Goal: Task Accomplishment & Management: Use online tool/utility

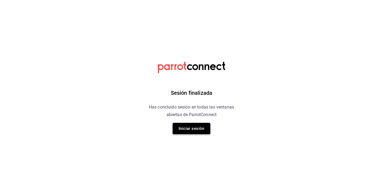
click at [193, 128] on button "Iniciar sesión" at bounding box center [192, 128] width 38 height 11
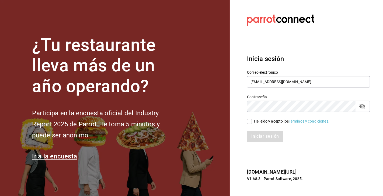
click at [250, 122] on input "He leído y acepto los Términos y condiciones." at bounding box center [249, 121] width 5 height 5
checkbox input "true"
click at [251, 136] on button "Iniciar sesión" at bounding box center [265, 136] width 37 height 11
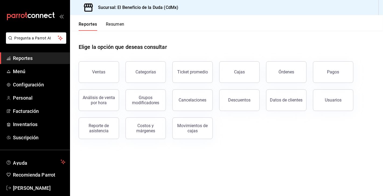
click at [117, 24] on button "Resumen" at bounding box center [115, 26] width 19 height 9
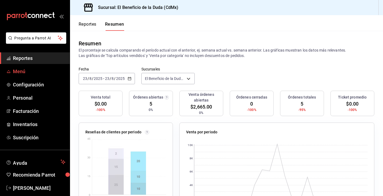
click at [22, 70] on span "Menú" at bounding box center [39, 71] width 53 height 7
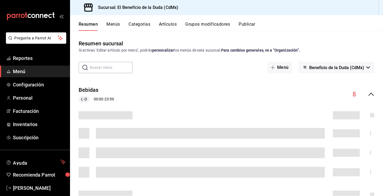
click at [172, 22] on button "Artículos" at bounding box center [168, 26] width 18 height 9
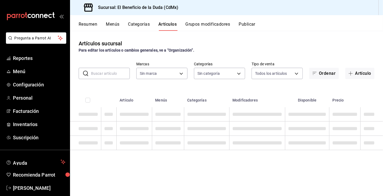
type input "bc4ceb8a-cc6d-4241-a28d-2dd23a7e2342"
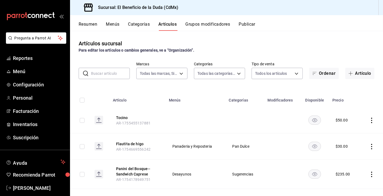
type input "fe192d09-a784-4d17-bfec-bbf865234069,f6e5386d-2b2d-4d2f-87a6-bde2b2d45bbd,33156…"
click at [102, 74] on input "text" at bounding box center [110, 73] width 39 height 11
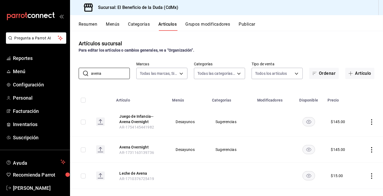
type input "avena"
click at [373, 150] on icon "actions" at bounding box center [371, 149] width 5 height 5
click at [358, 159] on span "Editar" at bounding box center [356, 160] width 14 height 6
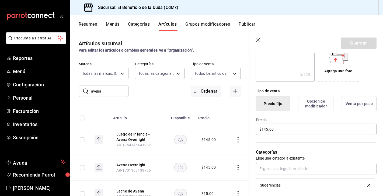
scroll to position [109, 0]
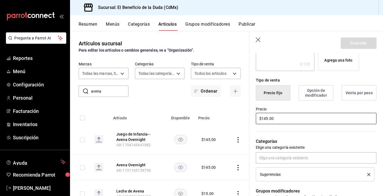
click at [266, 119] on input "$145.00" at bounding box center [316, 118] width 121 height 11
type input "$155.00"
click at [360, 44] on button "Guardar" at bounding box center [359, 42] width 36 height 11
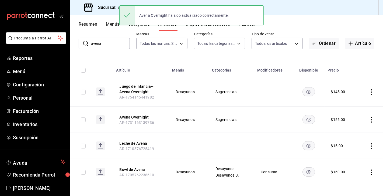
scroll to position [32, 0]
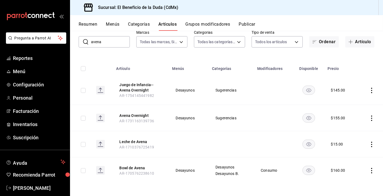
click at [307, 89] on rect "availability-product" at bounding box center [309, 89] width 12 height 9
drag, startPoint x: 113, startPoint y: 42, endPoint x: 75, endPoint y: 43, distance: 37.8
click at [75, 43] on div "​ avena ​ Marcas Todas las marcas, Sin marca bc4ceb8a-cc6d-4241-a28d-2dd23a7e23…" at bounding box center [226, 38] width 313 height 17
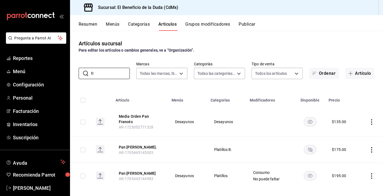
type input "f"
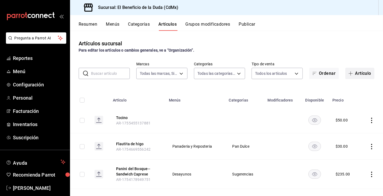
click at [362, 76] on button "Artículo" at bounding box center [360, 73] width 29 height 11
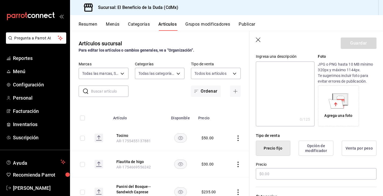
scroll to position [54, 0]
type input "[PERSON_NAME] beneficiado"
click at [283, 173] on input "text" at bounding box center [316, 173] width 121 height 11
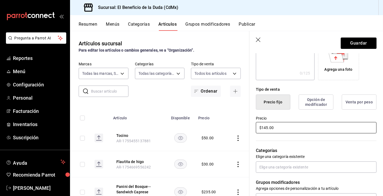
scroll to position [104, 0]
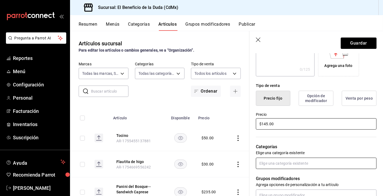
type input "$145.00"
click at [307, 162] on input "text" at bounding box center [316, 162] width 121 height 11
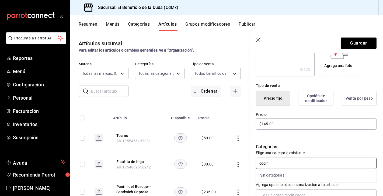
type input "cocina"
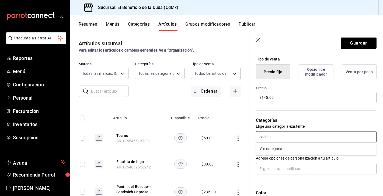
scroll to position [131, 0]
drag, startPoint x: 273, startPoint y: 135, endPoint x: 249, endPoint y: 134, distance: 24.3
click at [249, 134] on main "Artículos sucursal Para editar los artículos o cambios generales, ve a “Organiz…" at bounding box center [226, 113] width 313 height 165
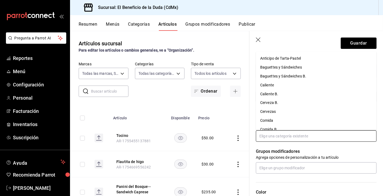
type input "c"
type input "ca"
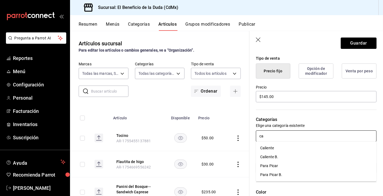
click at [279, 148] on li "Caliente" at bounding box center [316, 147] width 121 height 9
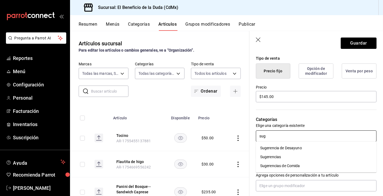
type input "suge"
click at [287, 148] on li "Sugerencia de Desayuno" at bounding box center [316, 147] width 121 height 9
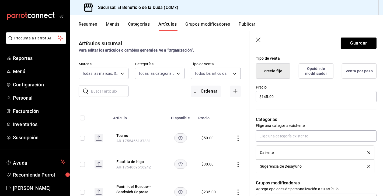
click at [370, 151] on icon "delete" at bounding box center [369, 152] width 3 height 3
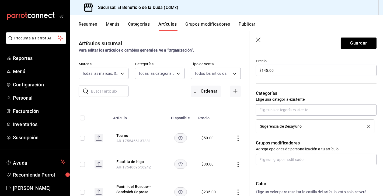
scroll to position [174, 0]
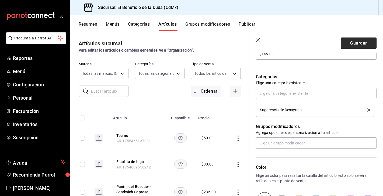
click at [351, 43] on button "Guardar" at bounding box center [359, 42] width 36 height 11
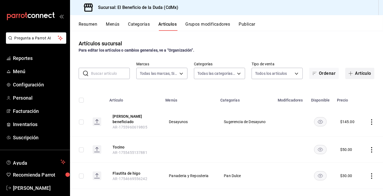
click at [361, 74] on button "Artículo" at bounding box center [360, 73] width 29 height 11
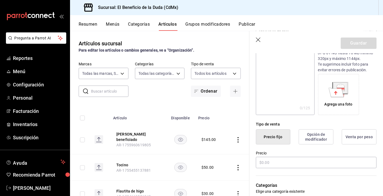
scroll to position [69, 0]
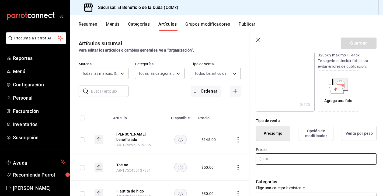
type input "Sarteneta Mexica"
click at [291, 161] on input "text" at bounding box center [316, 158] width 121 height 11
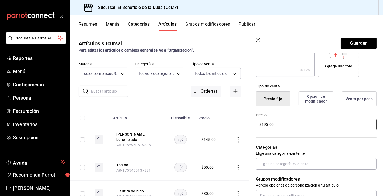
scroll to position [104, 0]
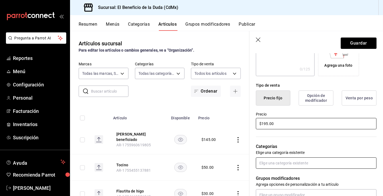
type input "$195.00"
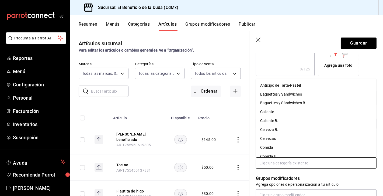
click at [306, 162] on input "text" at bounding box center [316, 162] width 121 height 11
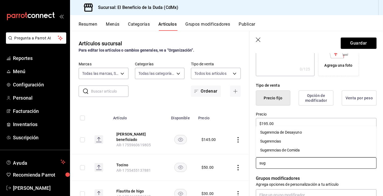
type input "suge"
click at [287, 131] on li "Sugerencia de Desayuno" at bounding box center [316, 132] width 121 height 9
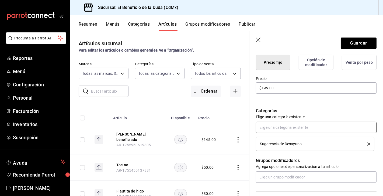
scroll to position [141, 0]
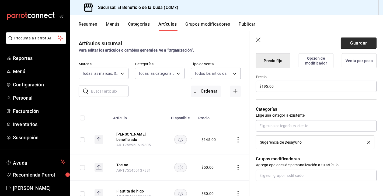
click at [347, 42] on button "Guardar" at bounding box center [359, 42] width 36 height 11
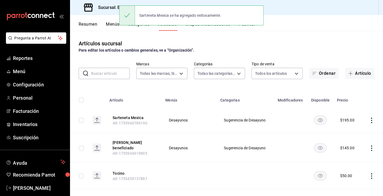
click at [114, 74] on input "text" at bounding box center [110, 73] width 39 height 11
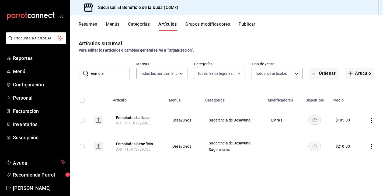
click at [372, 120] on icon "actions" at bounding box center [372, 120] width 1 height 5
click at [356, 153] on span "Eliminar" at bounding box center [356, 154] width 14 height 4
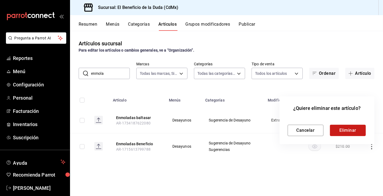
click at [345, 129] on button "Eliminar" at bounding box center [348, 130] width 36 height 11
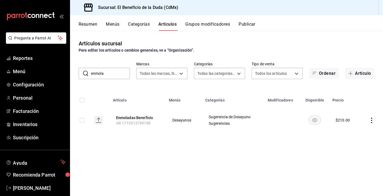
drag, startPoint x: 115, startPoint y: 74, endPoint x: 79, endPoint y: 74, distance: 36.1
click at [79, 74] on div "​ enmola ​" at bounding box center [104, 73] width 51 height 11
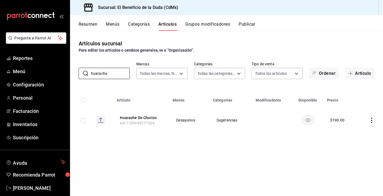
type input "huarache"
click at [372, 121] on icon "actions" at bounding box center [371, 120] width 5 height 5
click at [359, 133] on span "Editar" at bounding box center [356, 133] width 14 height 6
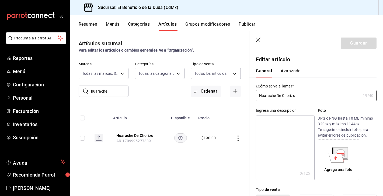
type input "$190.00"
click at [284, 95] on input "Huarache De Chorizo" at bounding box center [308, 95] width 105 height 11
click at [283, 95] on input "Huarache De Chorizo" at bounding box center [308, 95] width 105 height 11
click at [257, 37] on icon "button" at bounding box center [258, 39] width 5 height 5
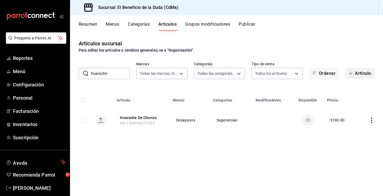
click at [364, 73] on button "Artículo" at bounding box center [360, 73] width 29 height 11
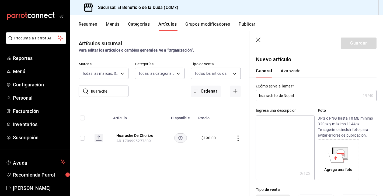
click at [261, 96] on input "huarachito de Nopal" at bounding box center [308, 95] width 105 height 11
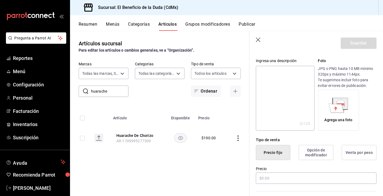
scroll to position [52, 0]
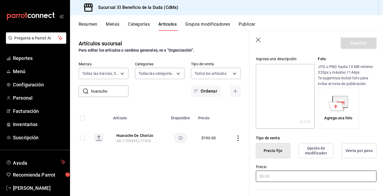
type input "Huarachito de Nopal"
click at [294, 177] on input "text" at bounding box center [316, 175] width 121 height 11
type input "$180.00"
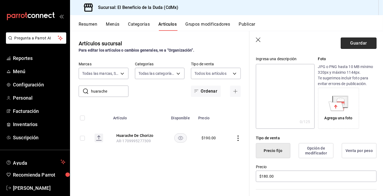
click at [368, 39] on button "Guardar" at bounding box center [359, 42] width 36 height 11
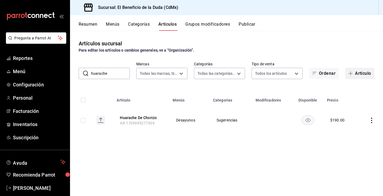
click at [364, 74] on button "Artículo" at bounding box center [360, 73] width 29 height 11
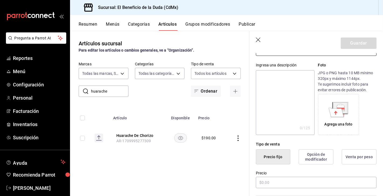
scroll to position [62, 0]
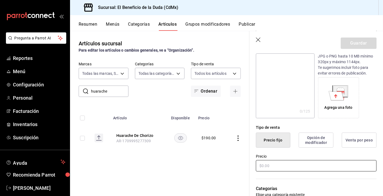
type input "Gorditas chilangas"
click at [292, 164] on input "text" at bounding box center [316, 165] width 121 height 11
type input "$170.00"
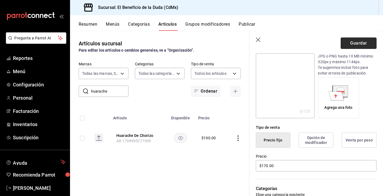
click at [369, 44] on button "Guardar" at bounding box center [359, 42] width 36 height 11
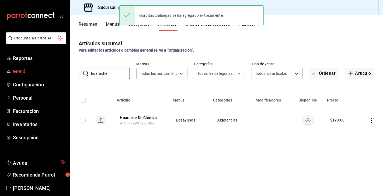
drag, startPoint x: 117, startPoint y: 74, endPoint x: 62, endPoint y: 70, distance: 55.4
click at [62, 71] on div "Pregunta a Parrot AI Reportes Menú Configuración Personal Facturación Inventari…" at bounding box center [191, 98] width 383 height 196
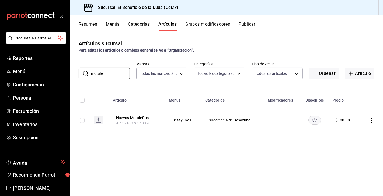
type input "motule"
click at [372, 117] on td at bounding box center [371, 120] width 23 height 26
click at [372, 121] on icon "actions" at bounding box center [371, 120] width 5 height 5
click at [364, 132] on li "Editar" at bounding box center [351, 132] width 32 height 11
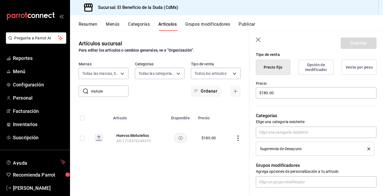
scroll to position [135, 0]
click at [264, 93] on input "$180.00" at bounding box center [316, 92] width 121 height 11
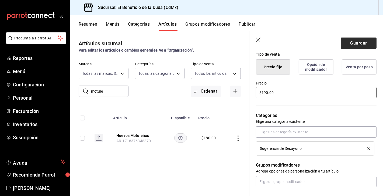
type input "$190.00"
click at [358, 40] on button "Guardar" at bounding box center [359, 42] width 36 height 11
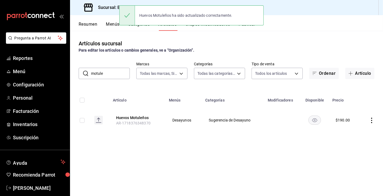
drag, startPoint x: 107, startPoint y: 75, endPoint x: 88, endPoint y: 75, distance: 18.1
click at [88, 75] on div "​ motule ​" at bounding box center [104, 73] width 51 height 11
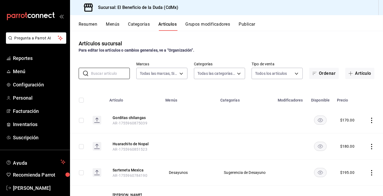
click at [208, 24] on button "Grupos modificadores" at bounding box center [208, 26] width 45 height 9
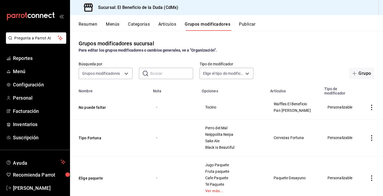
click at [245, 25] on button "Publicar" at bounding box center [247, 26] width 17 height 9
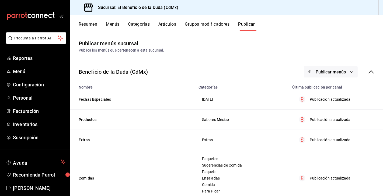
click at [169, 23] on button "Artículos" at bounding box center [168, 26] width 18 height 9
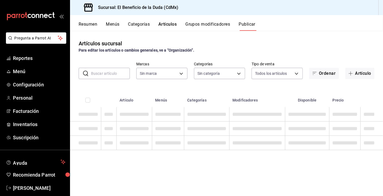
type input "bc4ceb8a-cc6d-4241-a28d-2dd23a7e2342"
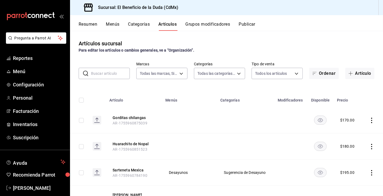
type input "fe192d09-a784-4d17-bfec-bbf865234069,f6e5386d-2b2d-4d2f-87a6-bde2b2d45bbd,33156…"
click at [108, 73] on input "text" at bounding box center [110, 73] width 39 height 11
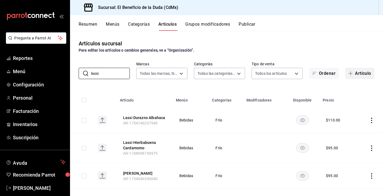
type input "lassi"
click at [356, 74] on button "Artículo" at bounding box center [360, 73] width 29 height 11
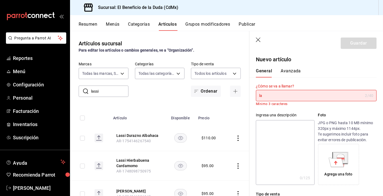
type input "l"
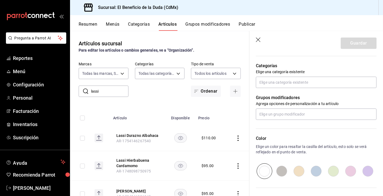
scroll to position [185, 0]
type input "Lassi de frutas"
click at [279, 84] on input "text" at bounding box center [316, 81] width 121 height 11
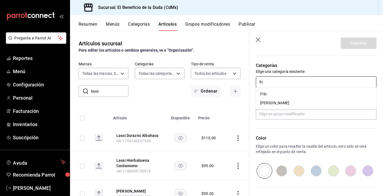
type input "frio"
click at [267, 93] on li "Frío" at bounding box center [316, 94] width 121 height 9
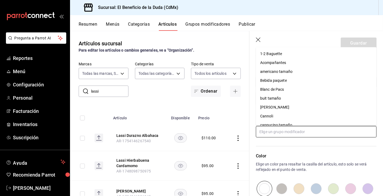
click at [276, 129] on input "text" at bounding box center [316, 131] width 121 height 11
click at [301, 151] on div "Color Elige un color para resaltar la casilla del artículo, esto solo se verá r…" at bounding box center [313, 166] width 127 height 59
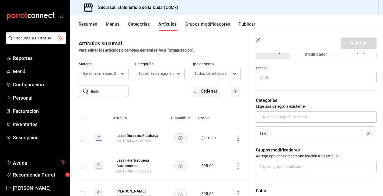
scroll to position [133, 0]
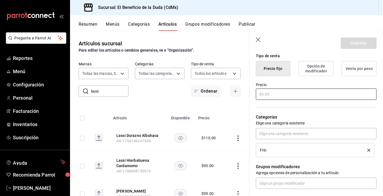
click at [282, 92] on input "text" at bounding box center [316, 93] width 121 height 11
type input "$95.00"
click at [362, 44] on button "Guardar" at bounding box center [359, 42] width 36 height 11
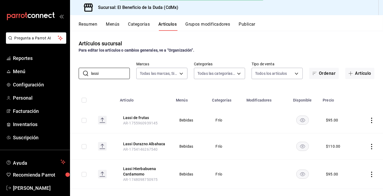
drag, startPoint x: 109, startPoint y: 73, endPoint x: 77, endPoint y: 74, distance: 32.6
click at [77, 74] on div "​ lassi ​ Marcas Todas las marcas, Sin marca bc4ceb8a-cc6d-4241-a28d-2dd23a7e23…" at bounding box center [226, 70] width 313 height 17
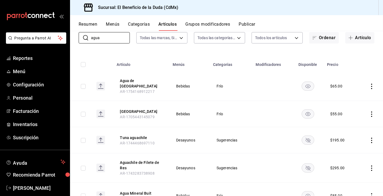
scroll to position [36, 0]
type input "agua"
click at [372, 84] on icon "actions" at bounding box center [372, 85] width 1 height 5
click at [358, 93] on li "Editar" at bounding box center [351, 96] width 32 height 11
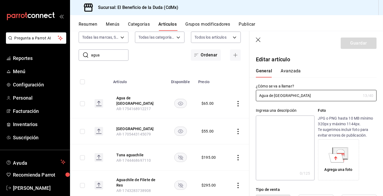
type input "$65.00"
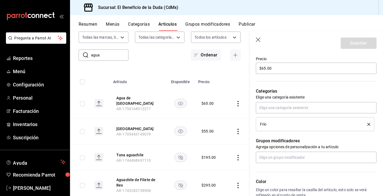
scroll to position [160, 0]
click at [226, 70] on div "Artículos sucursal Para editar los artículos o cambios generales, ve a “Organiz…" at bounding box center [160, 113] width 180 height 165
click at [260, 38] on icon "button" at bounding box center [258, 39] width 5 height 5
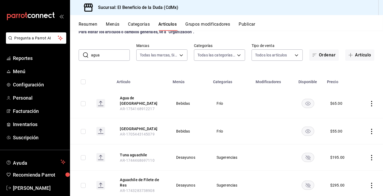
click at [202, 23] on button "Grupos modificadores" at bounding box center [208, 26] width 45 height 9
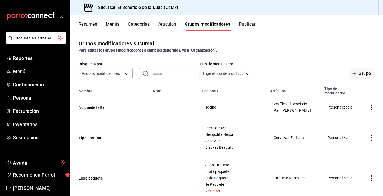
click at [164, 72] on input "text" at bounding box center [171, 73] width 43 height 11
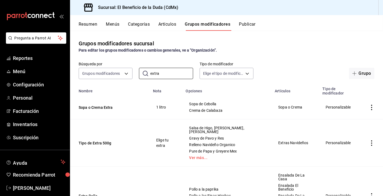
scroll to position [0, 0]
drag, startPoint x: 165, startPoint y: 73, endPoint x: 145, endPoint y: 73, distance: 20.0
click at [145, 73] on div "​ extra ​" at bounding box center [166, 72] width 54 height 11
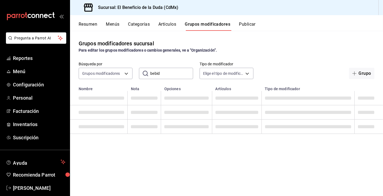
scroll to position [0, 0]
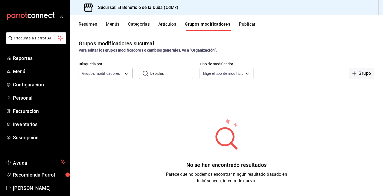
click at [169, 73] on input "bebidas" at bounding box center [171, 73] width 43 height 11
drag, startPoint x: 169, startPoint y: 73, endPoint x: 135, endPoint y: 73, distance: 34.0
click at [135, 73] on div "Búsqueda por Grupos modificadores GROUP ​ bebidas ​ Tipo de modificador Elige e…" at bounding box center [226, 70] width 313 height 17
type input "bebidas"
click at [339, 44] on div "Grupos modificadores sucursal Para editar los grupos modificadores o cambios ge…" at bounding box center [226, 46] width 313 height 14
